Goal: Task Accomplishment & Management: Use online tool/utility

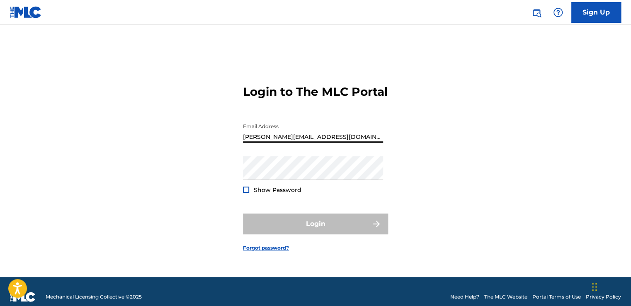
type input "[PERSON_NAME][EMAIL_ADDRESS][DOMAIN_NAME]"
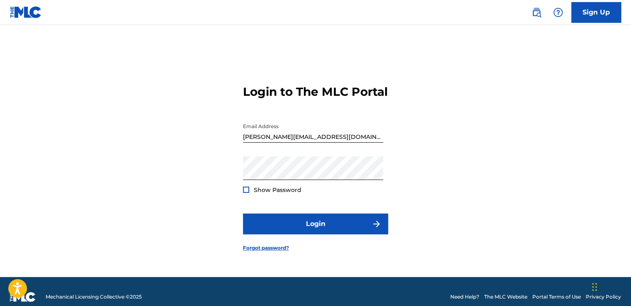
click at [246, 193] on div at bounding box center [246, 190] width 6 height 6
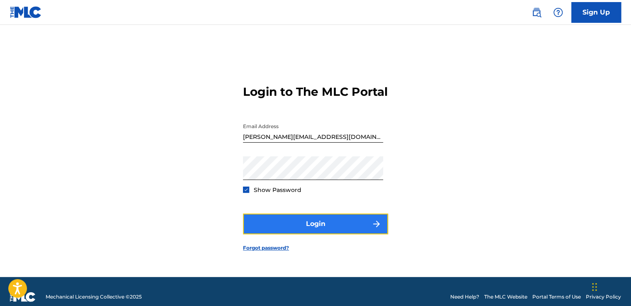
click at [295, 232] on button "Login" at bounding box center [315, 223] width 145 height 21
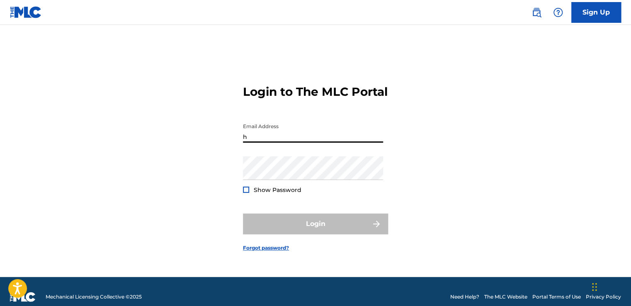
type input "[PERSON_NAME][EMAIL_ADDRESS][DOMAIN_NAME]"
click at [290, 143] on input "Email Address" at bounding box center [313, 131] width 140 height 24
type input "[PERSON_NAME][EMAIL_ADDRESS][DOMAIN_NAME]"
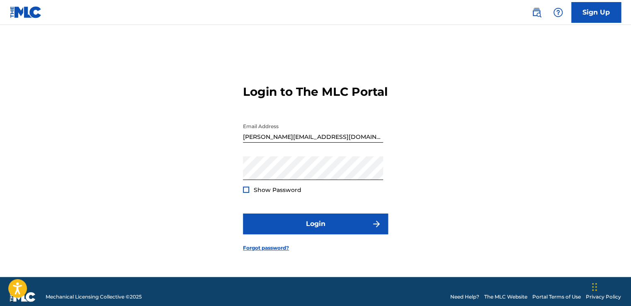
click at [245, 193] on div at bounding box center [246, 190] width 6 height 6
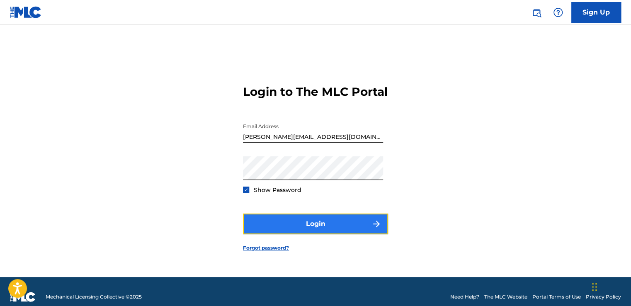
click at [295, 230] on button "Login" at bounding box center [315, 223] width 145 height 21
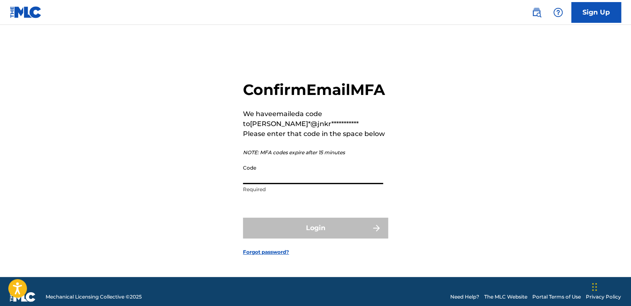
click at [298, 184] on input "Code" at bounding box center [313, 172] width 140 height 24
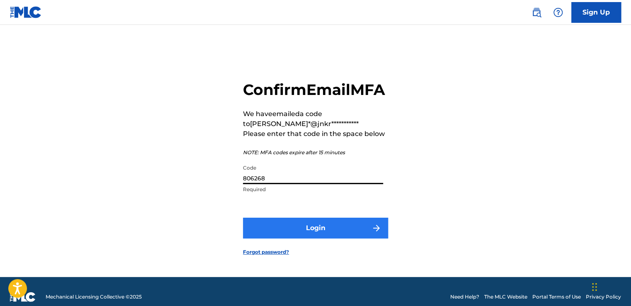
type input "806268"
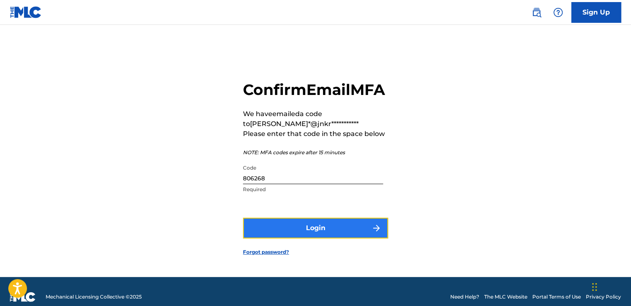
click at [308, 238] on button "Login" at bounding box center [315, 228] width 145 height 21
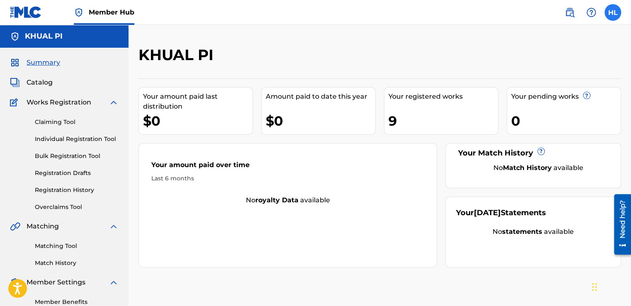
click at [615, 12] on label at bounding box center [612, 12] width 17 height 17
click at [613, 12] on input "HL Harry Lin harry@jnkrecords.info Notification Preferences Profile Log out" at bounding box center [613, 12] width 0 height 0
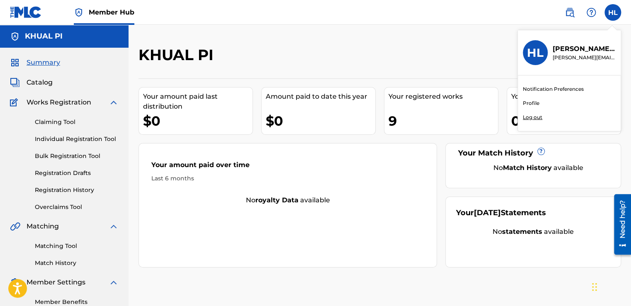
click at [530, 106] on link "Profile" at bounding box center [531, 102] width 17 height 7
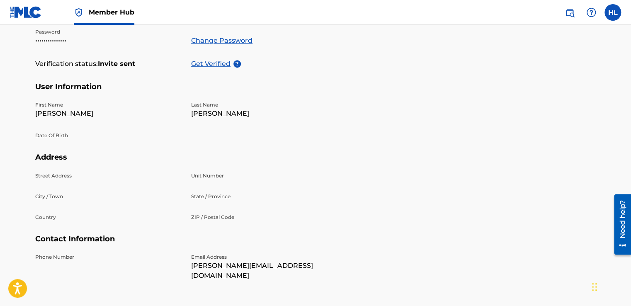
scroll to position [175, 0]
click at [62, 174] on p "Street Address" at bounding box center [108, 175] width 146 height 7
click at [58, 257] on p "Phone Number" at bounding box center [108, 256] width 146 height 7
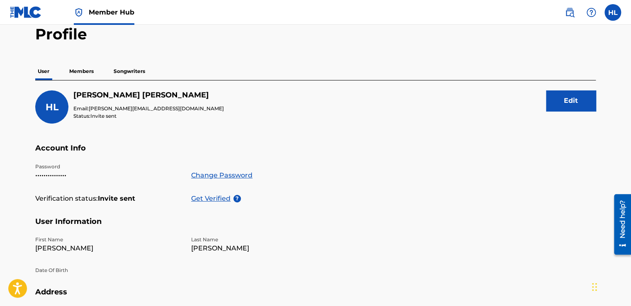
scroll to position [40, 0]
click at [563, 104] on button "Edit" at bounding box center [571, 100] width 50 height 21
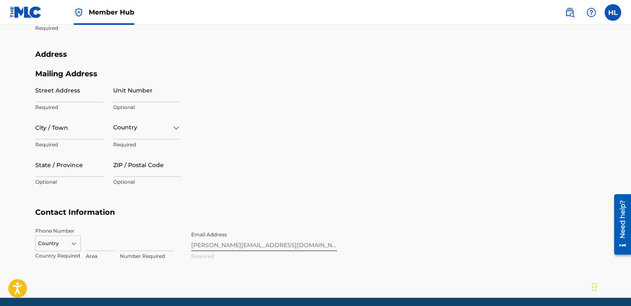
scroll to position [328, 0]
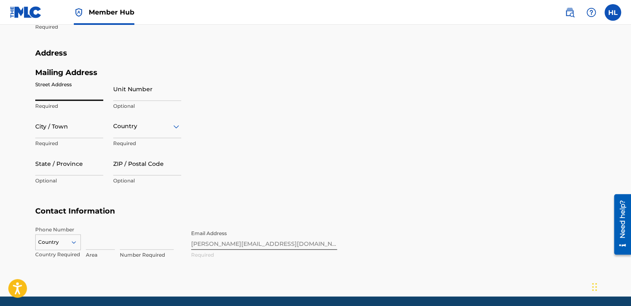
click at [70, 94] on input "Street Address" at bounding box center [69, 89] width 68 height 24
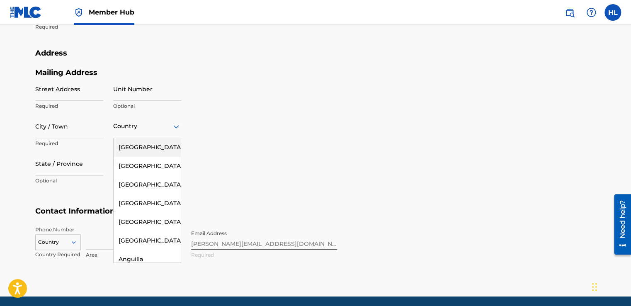
click at [176, 126] on icon at bounding box center [176, 126] width 6 height 3
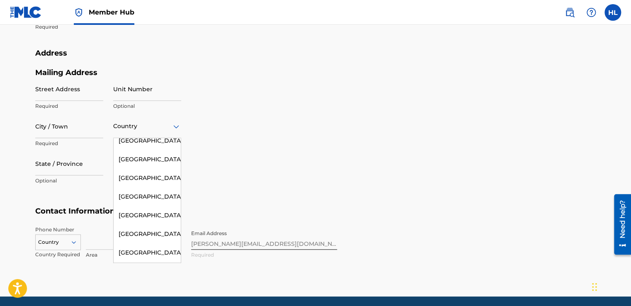
scroll to position [4011, 0]
click at [137, 56] on div "Thailand" at bounding box center [147, 47] width 67 height 19
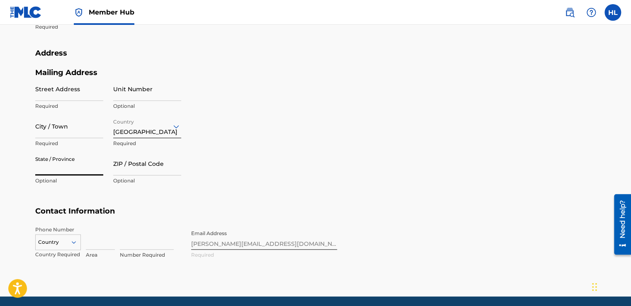
click at [88, 170] on input "State / Province" at bounding box center [69, 164] width 68 height 24
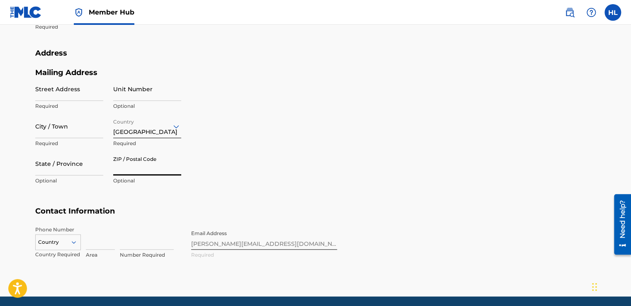
click at [131, 169] on input "ZIP / Postal Code" at bounding box center [147, 164] width 68 height 24
type input "73160"
click at [60, 135] on input "City / Town" at bounding box center [69, 126] width 68 height 24
type input "Bangkok"
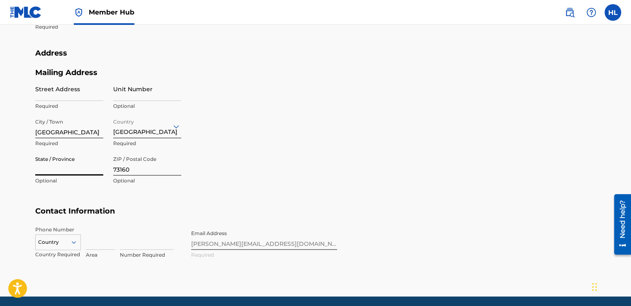
click at [74, 170] on input "State / Province" at bounding box center [69, 164] width 68 height 24
type input "Sam Phran, Om Yai"
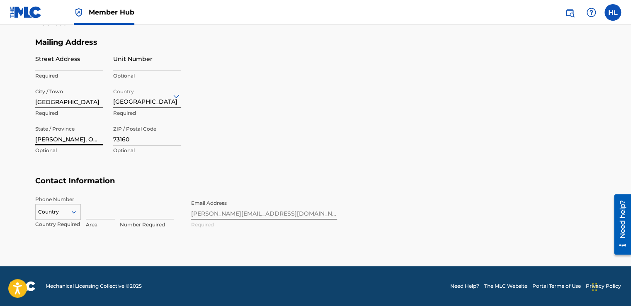
click at [74, 216] on div "Country" at bounding box center [58, 210] width 46 height 12
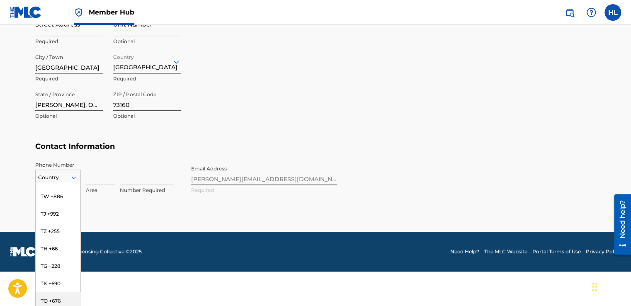
scroll to position [3298, 0]
click at [58, 258] on div "TH +66" at bounding box center [58, 249] width 45 height 17
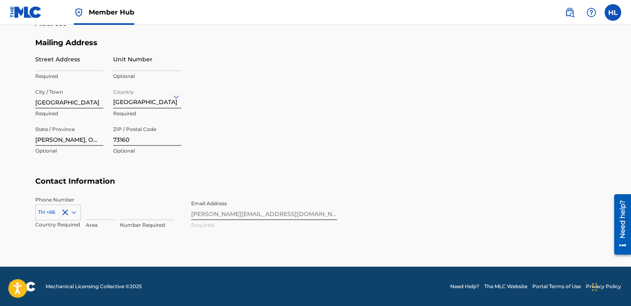
click at [117, 214] on div "TH +66 Country Required Area Number Required" at bounding box center [108, 214] width 146 height 37
click at [131, 204] on input at bounding box center [147, 208] width 54 height 24
type input "0"
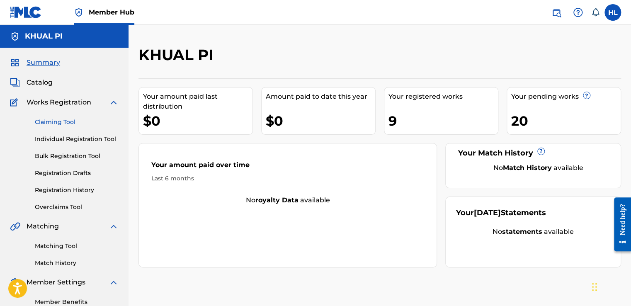
click at [53, 123] on link "Claiming Tool" at bounding box center [77, 122] width 84 height 9
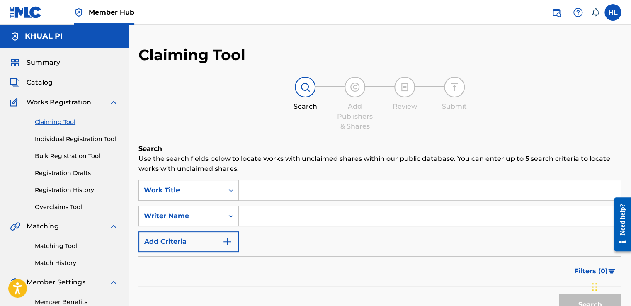
click at [249, 216] on input "Search Form" at bounding box center [430, 216] width 382 height 20
click at [559, 294] on button "Search" at bounding box center [590, 304] width 62 height 21
type input "K"
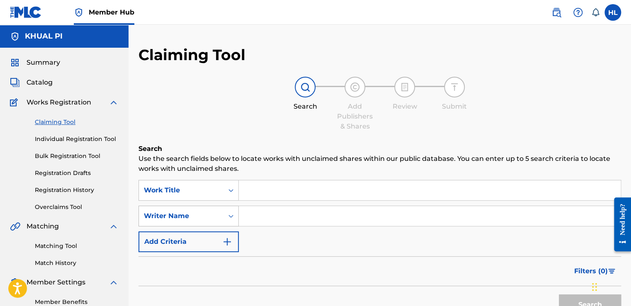
scroll to position [45, 0]
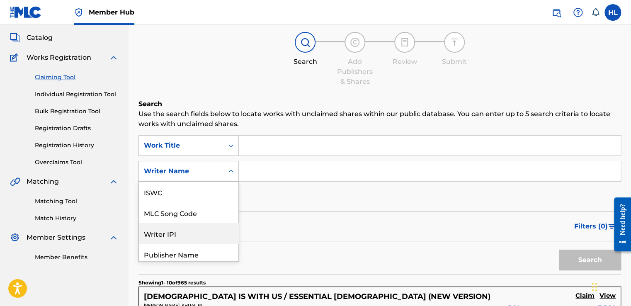
click at [232, 182] on div "7 results available. Use Up and Down to choose options, press Enter to select t…" at bounding box center [188, 171] width 100 height 21
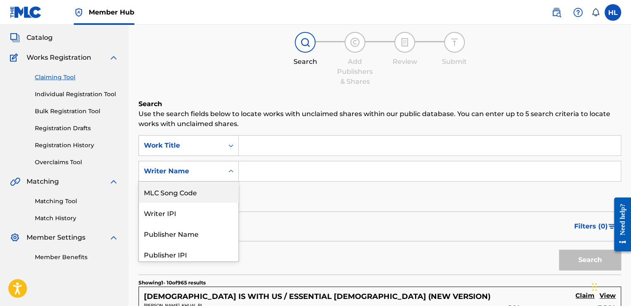
click at [280, 174] on input "Search Form" at bounding box center [430, 171] width 382 height 20
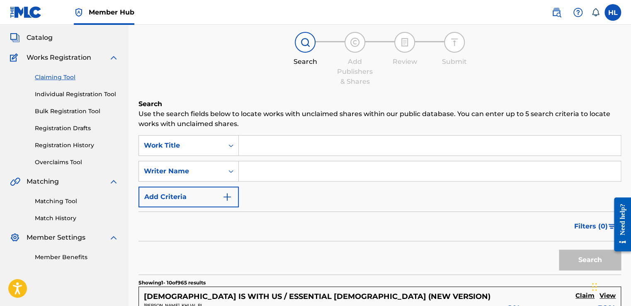
type input "KHUAL PI"
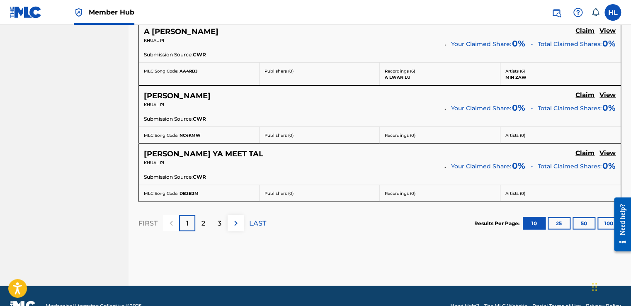
scroll to position [776, 0]
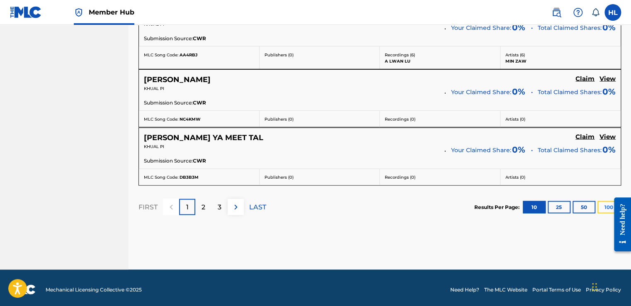
click at [605, 205] on button "100" at bounding box center [608, 207] width 23 height 12
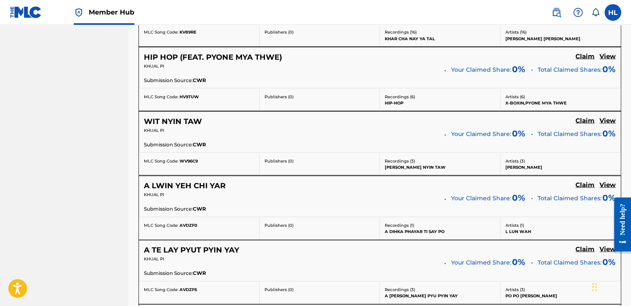
scroll to position [6411, 0]
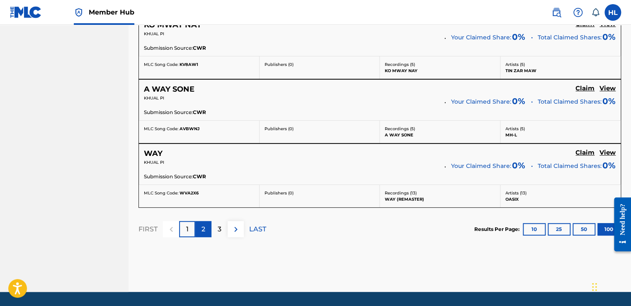
click at [203, 224] on p "2" at bounding box center [203, 229] width 4 height 10
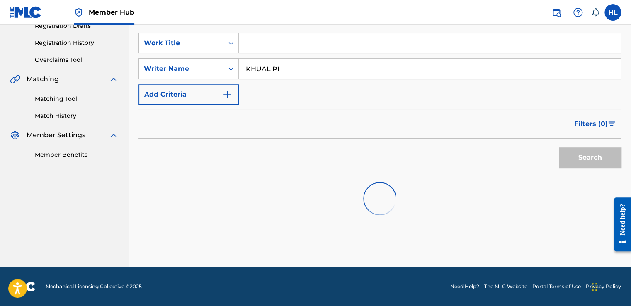
scroll to position [6408, 0]
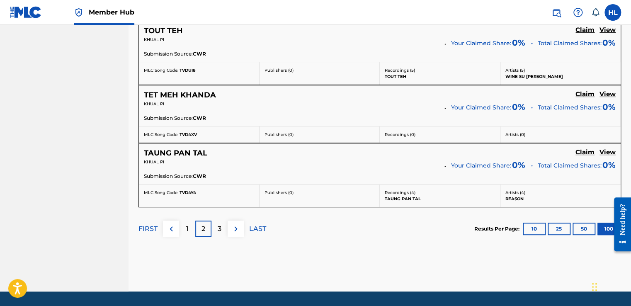
click at [630, 20] on nav "Member Hub HL HL Harry Lin harry@jnkrecords.info Notification Preferences Profi…" at bounding box center [315, 12] width 631 height 25
drag, startPoint x: 630, startPoint y: 20, endPoint x: 633, endPoint y: 135, distance: 115.3
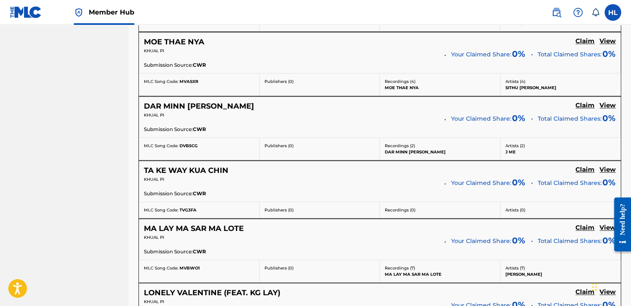
scroll to position [371, 0]
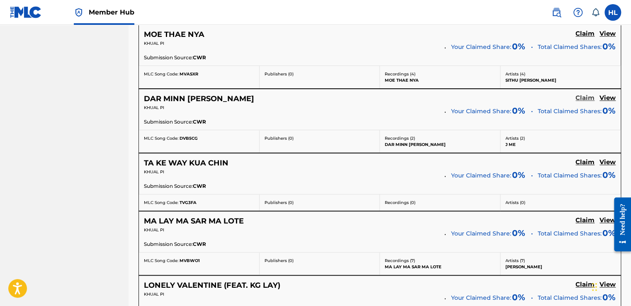
click at [584, 97] on h5 "Claim" at bounding box center [584, 98] width 19 height 8
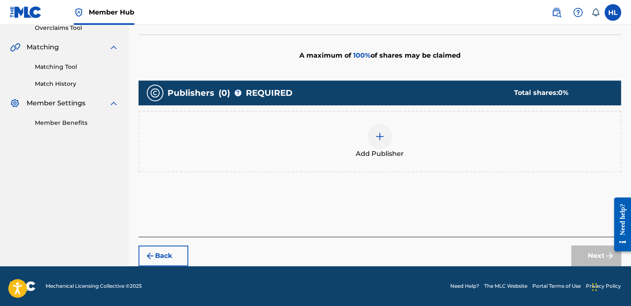
scroll to position [178, 0]
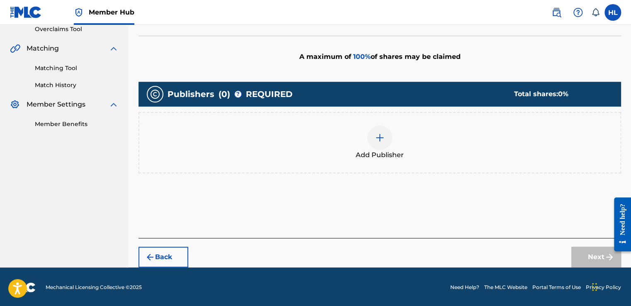
click at [385, 137] on div at bounding box center [379, 137] width 25 height 25
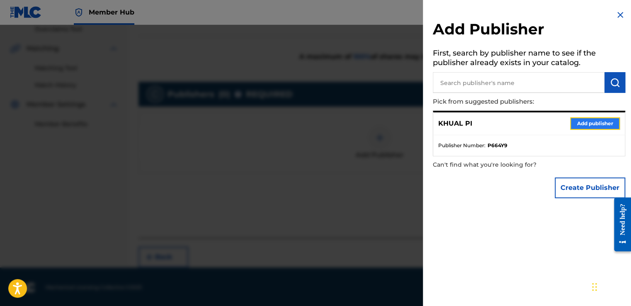
click at [575, 124] on button "Add publisher" at bounding box center [595, 123] width 50 height 12
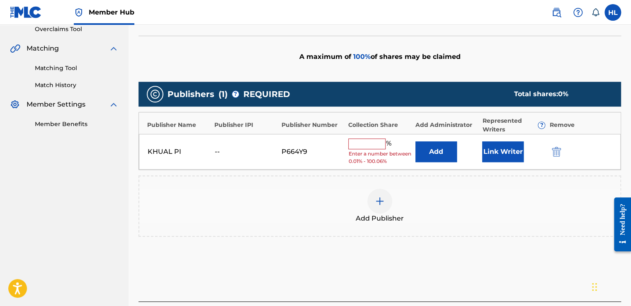
click at [373, 141] on input "text" at bounding box center [366, 143] width 37 height 11
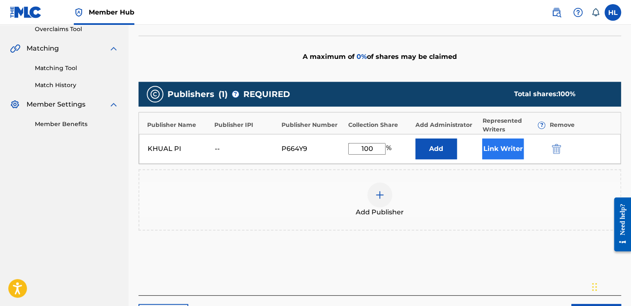
type input "100"
click at [491, 151] on button "Link Writer" at bounding box center [502, 148] width 41 height 21
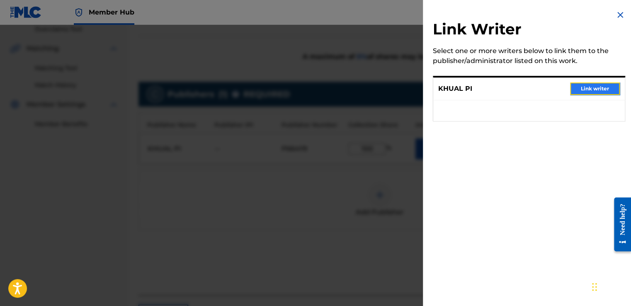
click at [585, 85] on button "Link writer" at bounding box center [595, 88] width 50 height 12
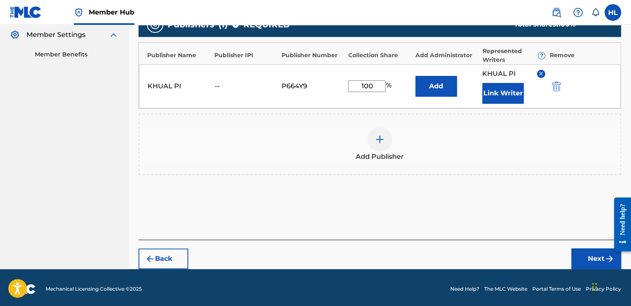
scroll to position [249, 0]
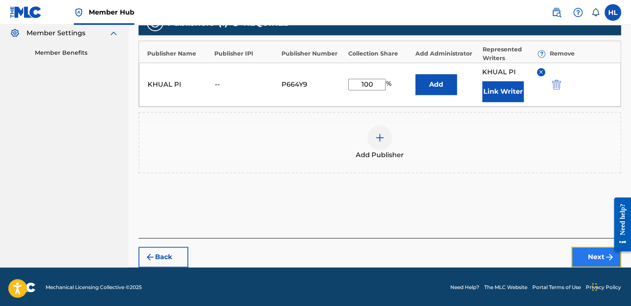
click at [598, 258] on button "Next" at bounding box center [596, 257] width 50 height 21
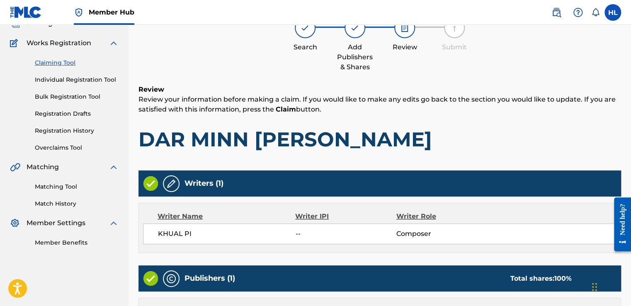
scroll to position [37, 0]
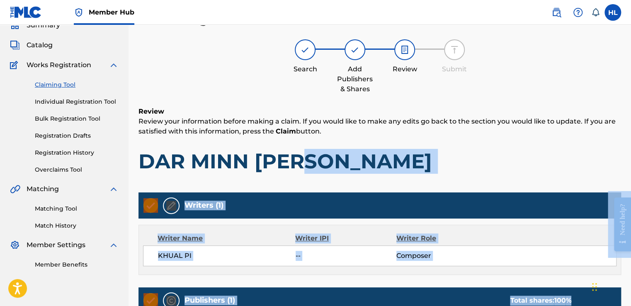
drag, startPoint x: 1237, startPoint y: 359, endPoint x: 627, endPoint y: 208, distance: 628.2
click at [630, 147] on div "Claiming Tool Search Add Publishers & Shares Review Submit Review Review your i…" at bounding box center [379, 211] width 502 height 406
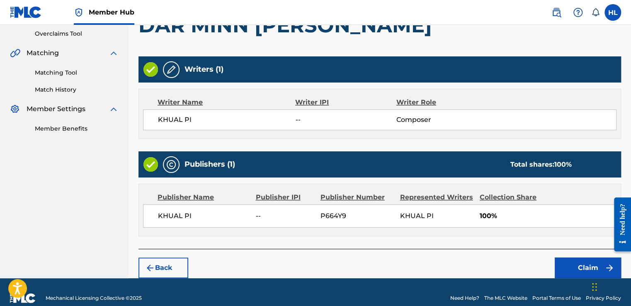
scroll to position [184, 0]
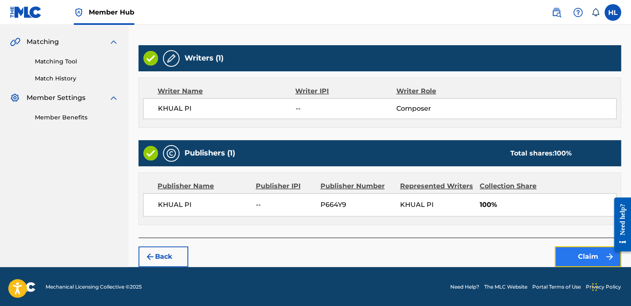
click at [569, 256] on button "Claim" at bounding box center [588, 256] width 66 height 21
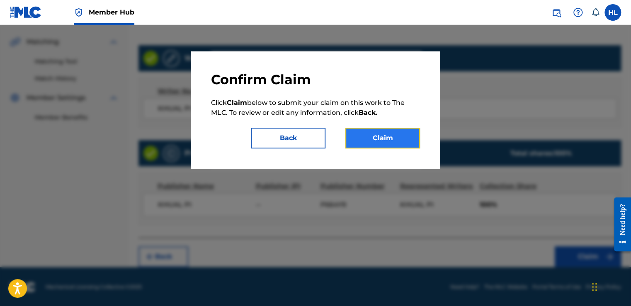
click at [371, 132] on button "Claim" at bounding box center [382, 138] width 75 height 21
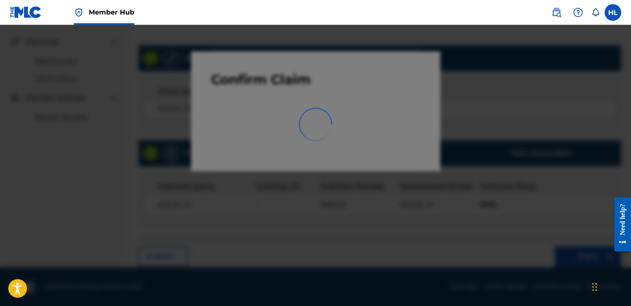
click at [371, 132] on div at bounding box center [315, 178] width 631 height 306
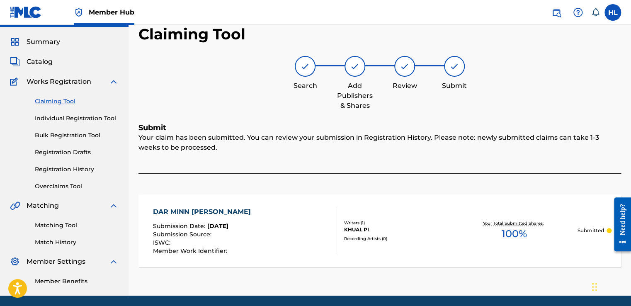
scroll to position [0, 0]
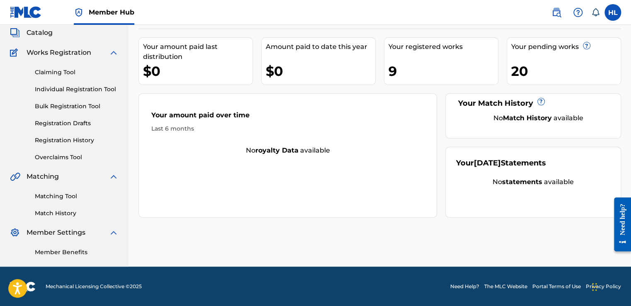
scroll to position [35, 0]
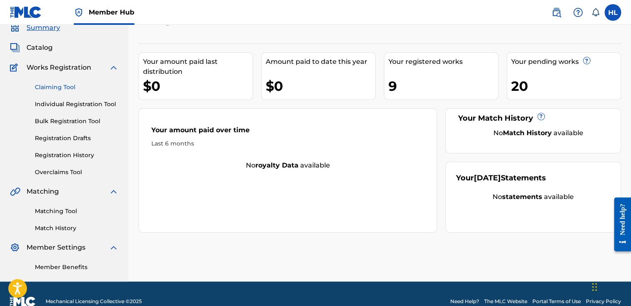
click at [58, 88] on link "Claiming Tool" at bounding box center [77, 87] width 84 height 9
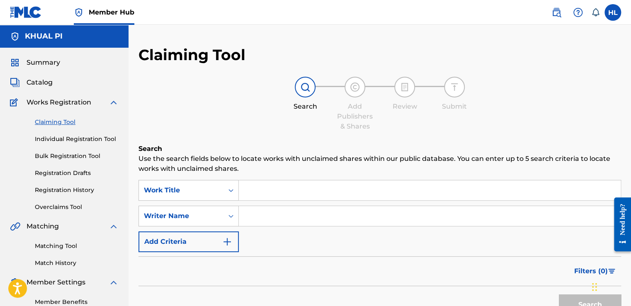
click at [277, 221] on input "Search Form" at bounding box center [430, 216] width 382 height 20
type input "KHUAL PI"
drag, startPoint x: 630, startPoint y: 180, endPoint x: 633, endPoint y: 210, distance: 30.4
click at [630, 210] on html "Accessibility Screen-Reader Guide, Feedback, and Issue Reporting | New window 0…" at bounding box center [315, 153] width 631 height 306
drag, startPoint x: 633, startPoint y: 210, endPoint x: 597, endPoint y: 136, distance: 82.7
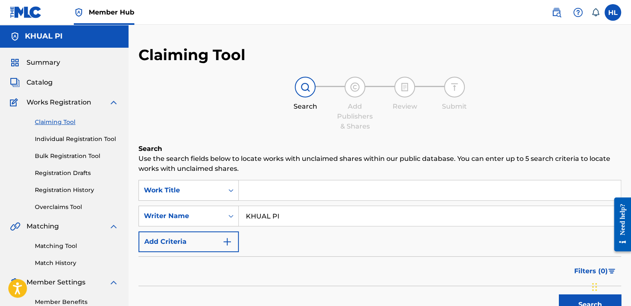
click at [597, 136] on div "Claiming Tool Search Add Publishers & Shares Review Submit Search Use the searc…" at bounding box center [379, 203] width 482 height 315
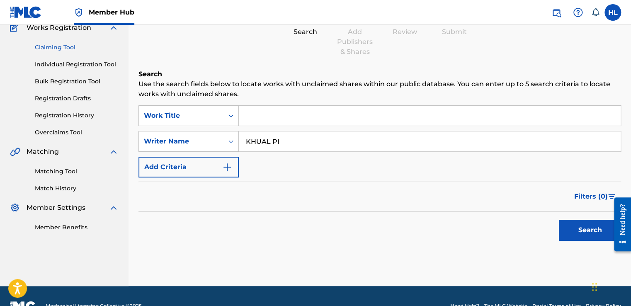
scroll to position [94, 0]
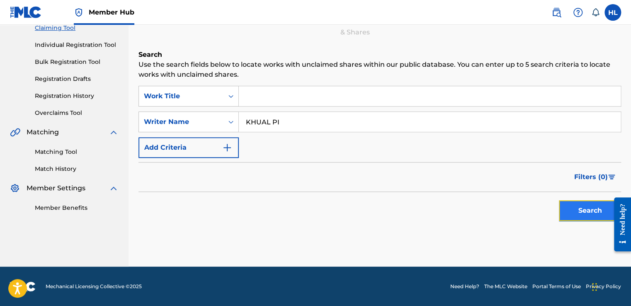
click at [583, 211] on button "Search" at bounding box center [590, 210] width 62 height 21
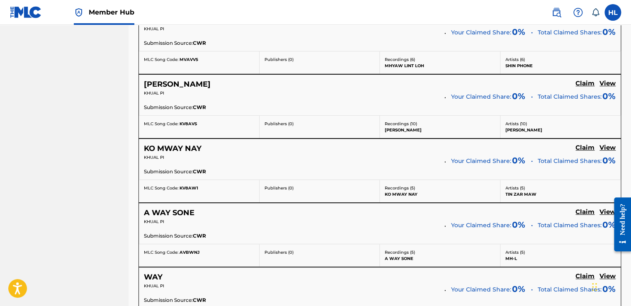
scroll to position [6411, 0]
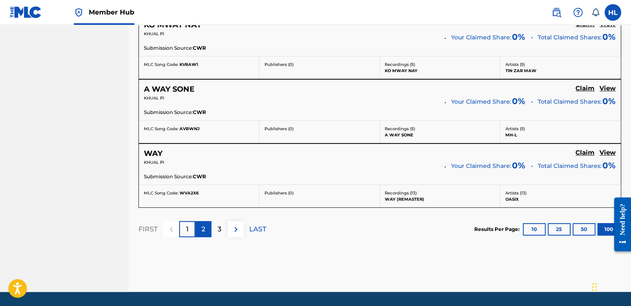
click at [207, 221] on div "2" at bounding box center [203, 229] width 16 height 16
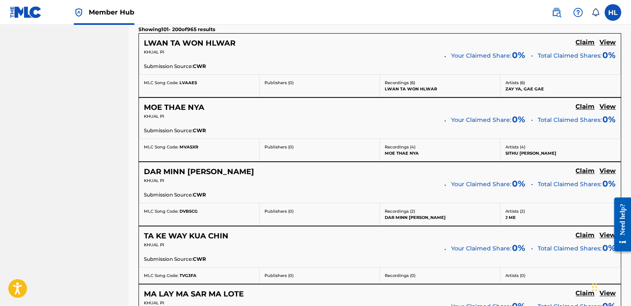
scroll to position [283, 0]
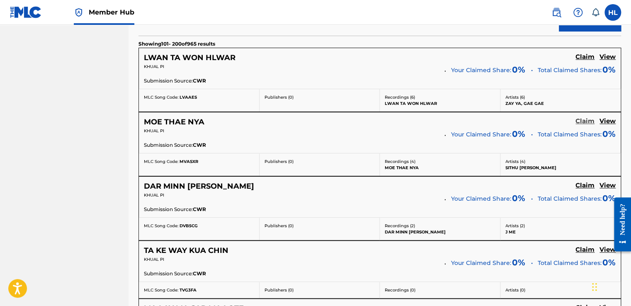
click at [582, 121] on h5 "Claim" at bounding box center [584, 121] width 19 height 8
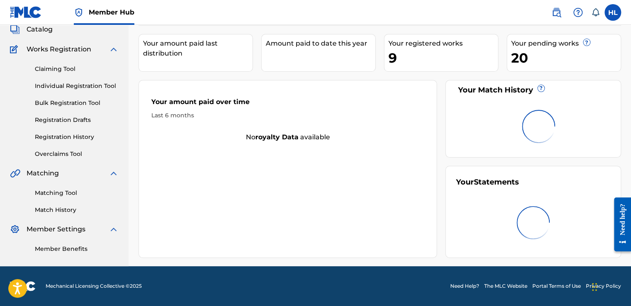
scroll to position [35, 0]
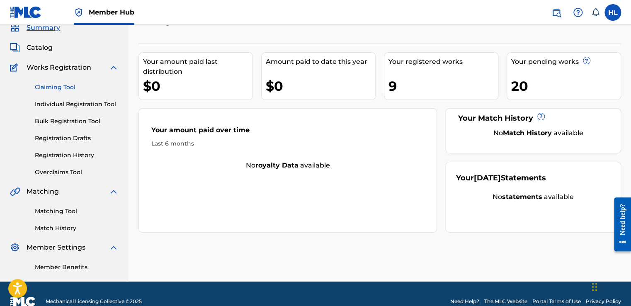
click at [61, 87] on link "Claiming Tool" at bounding box center [77, 87] width 84 height 9
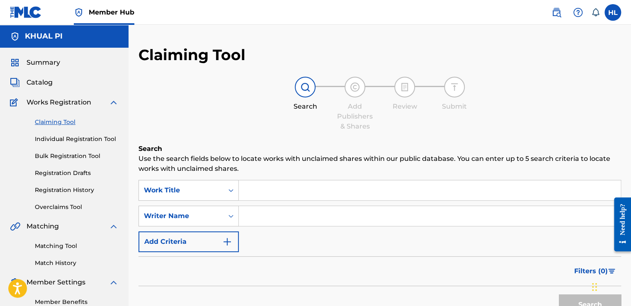
click at [292, 217] on input "Search Form" at bounding box center [430, 216] width 382 height 20
type input "KHUAL PI"
click at [584, 301] on button "Search" at bounding box center [590, 304] width 62 height 21
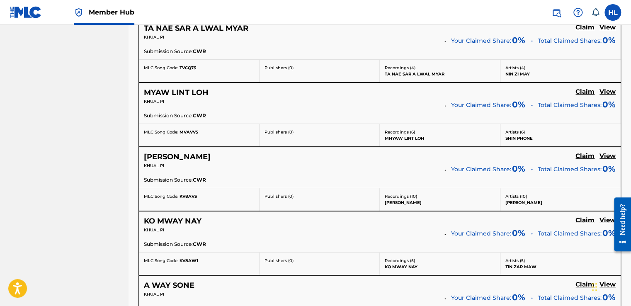
scroll to position [6411, 0]
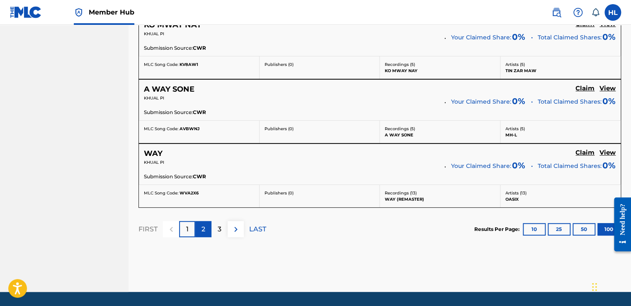
click at [198, 221] on div "2" at bounding box center [203, 229] width 16 height 16
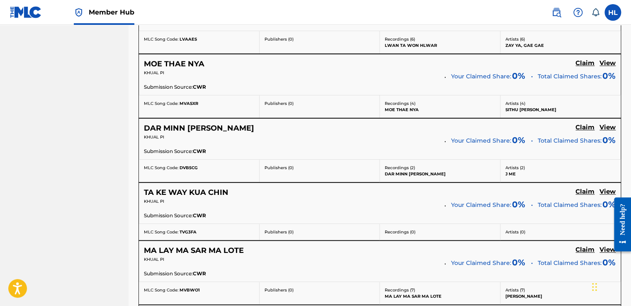
scroll to position [349, 0]
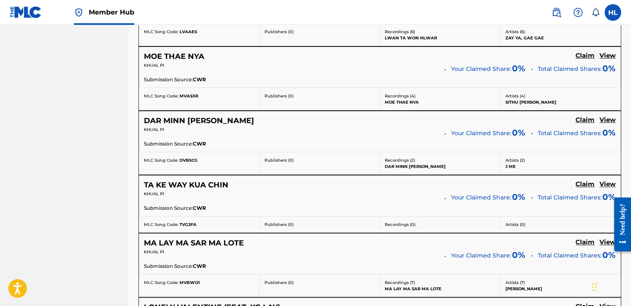
drag, startPoint x: 582, startPoint y: 55, endPoint x: 448, endPoint y: 146, distance: 162.1
click at [448, 146] on div "Submission Source: CWR" at bounding box center [380, 144] width 472 height 9
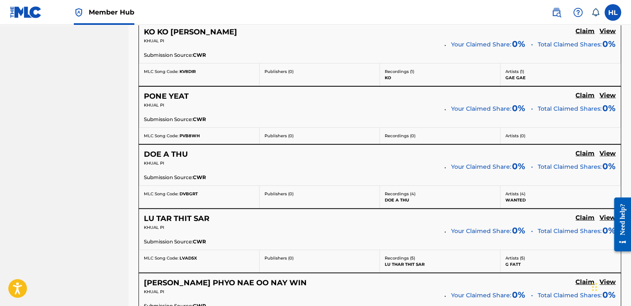
scroll to position [633, 0]
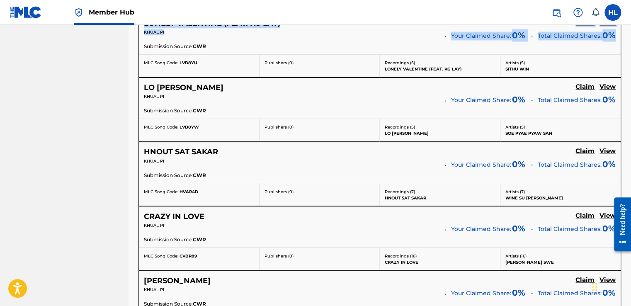
drag, startPoint x: 621, startPoint y: 31, endPoint x: 619, endPoint y: 23, distance: 8.9
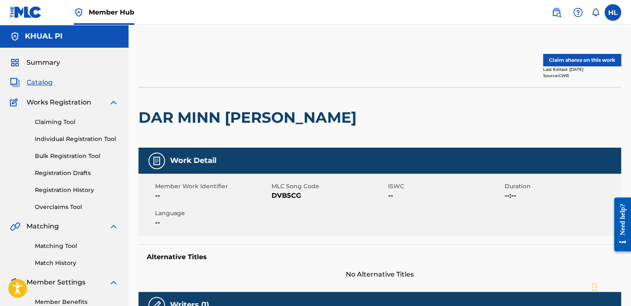
drag, startPoint x: 632, startPoint y: 139, endPoint x: 449, endPoint y: 126, distance: 182.9
click at [449, 126] on div "DAR MINN [PERSON_NAME]" at bounding box center [379, 117] width 482 height 61
click at [577, 59] on button "Claim shares on this work" at bounding box center [582, 60] width 78 height 12
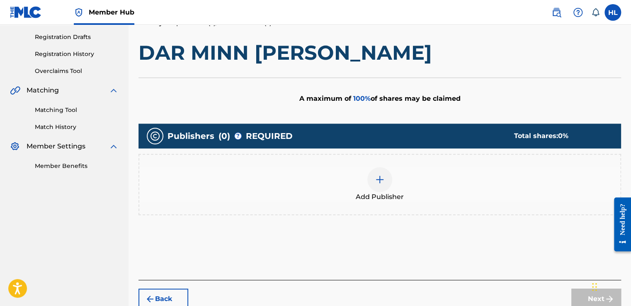
scroll to position [178, 0]
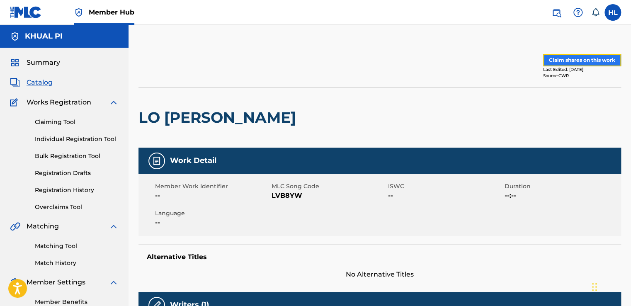
click at [586, 63] on button "Claim shares on this work" at bounding box center [582, 60] width 78 height 12
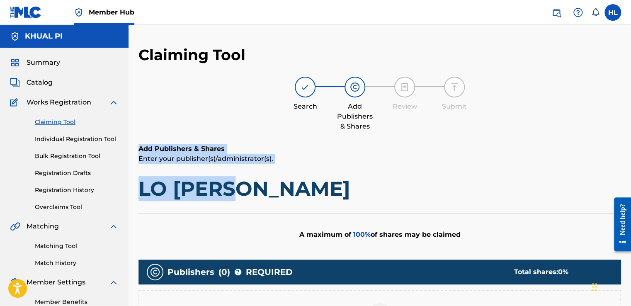
drag, startPoint x: 630, startPoint y: 137, endPoint x: 633, endPoint y: 190, distance: 53.1
click at [630, 190] on html "Press Alt+1 for screen-reader mode, Alt+0 to cancel Accessibility Screen-Reader…" at bounding box center [315, 153] width 631 height 306
click at [553, 155] on p "Enter your publisher(s)/administrator(s)." at bounding box center [379, 159] width 482 height 10
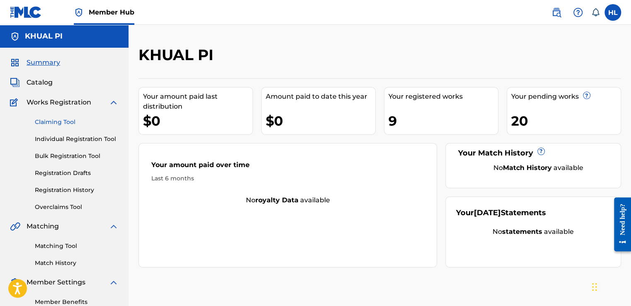
click at [80, 124] on link "Claiming Tool" at bounding box center [77, 122] width 84 height 9
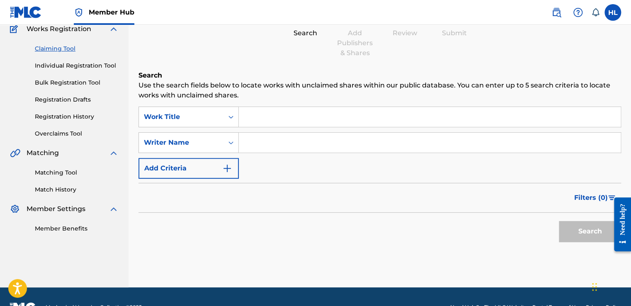
scroll to position [94, 0]
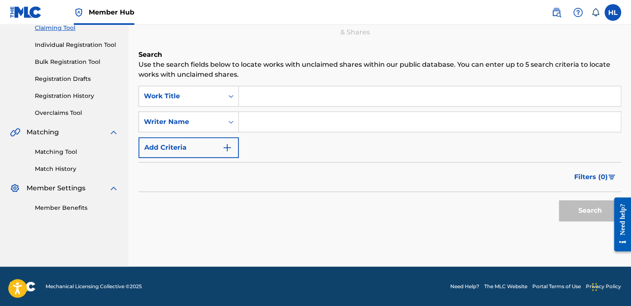
click at [390, 116] on input "Search Form" at bounding box center [430, 122] width 382 height 20
type input "KHUAL PI"
click at [590, 213] on button "Search" at bounding box center [590, 210] width 62 height 21
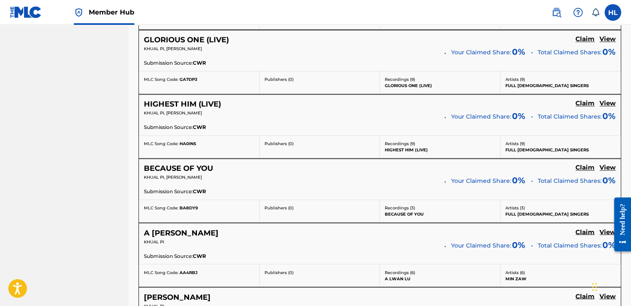
scroll to position [776, 0]
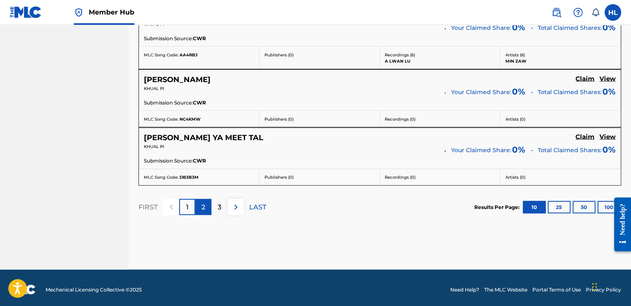
click at [201, 208] on div "2" at bounding box center [203, 207] width 16 height 16
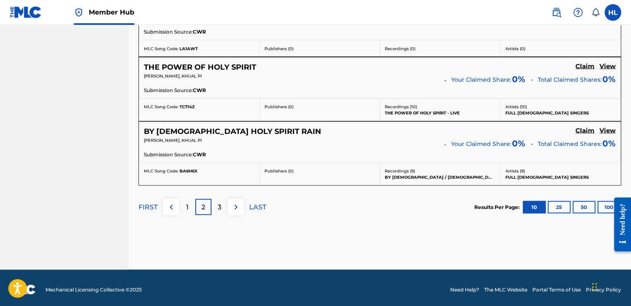
scroll to position [717, 0]
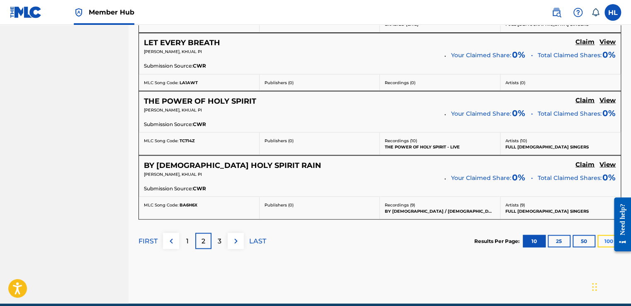
click at [605, 235] on button "100" at bounding box center [608, 241] width 23 height 12
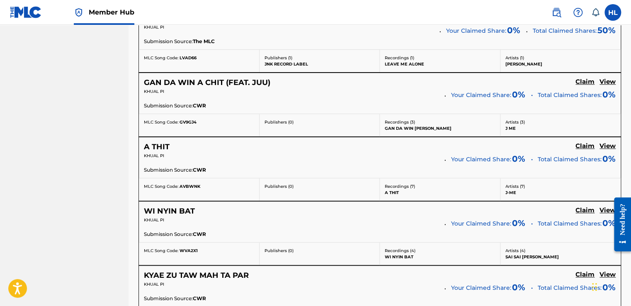
scroll to position [3267, 0]
